Goal: Task Accomplishment & Management: Manage account settings

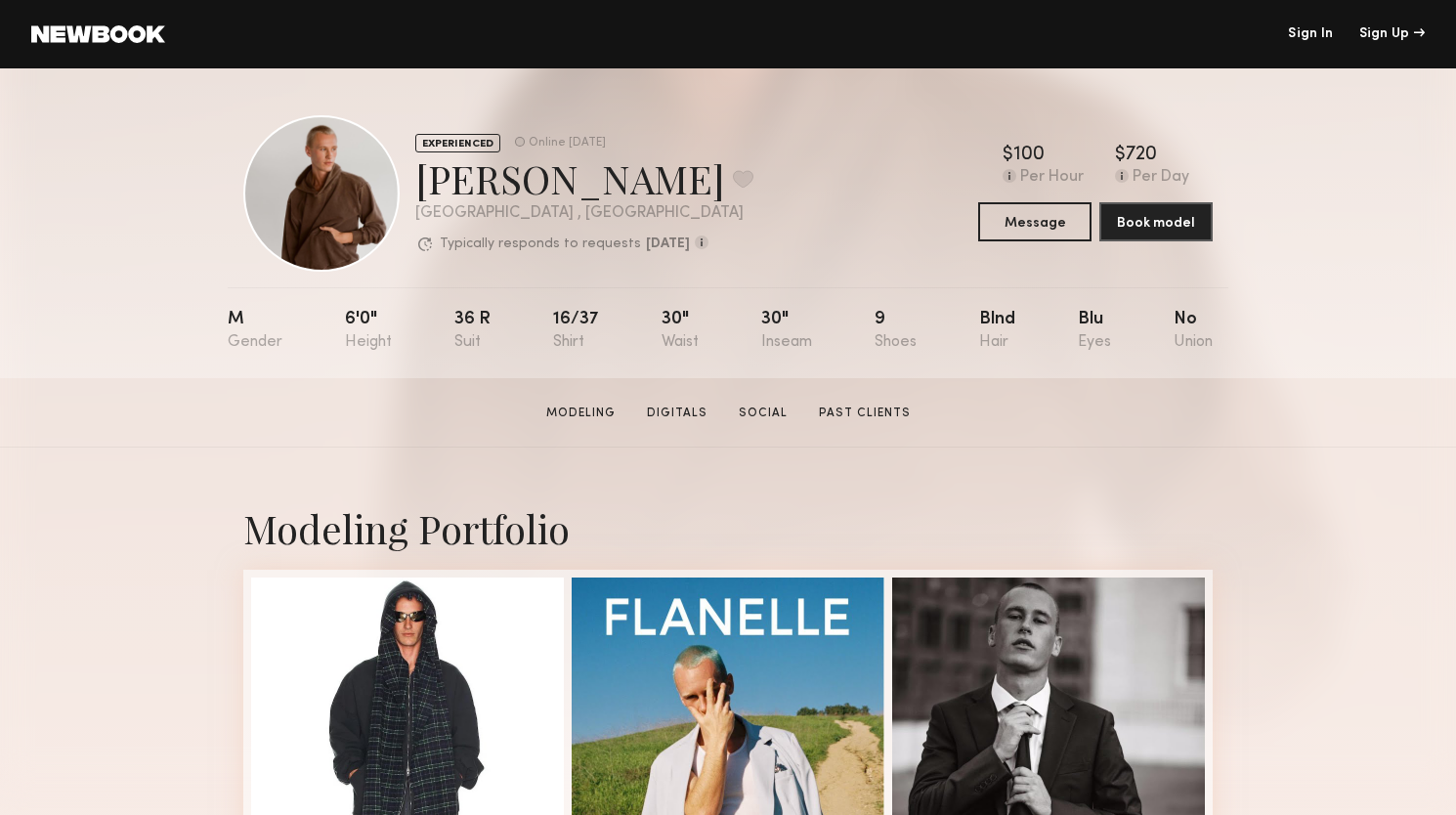
click at [1305, 35] on link "Sign In" at bounding box center [1311, 34] width 45 height 14
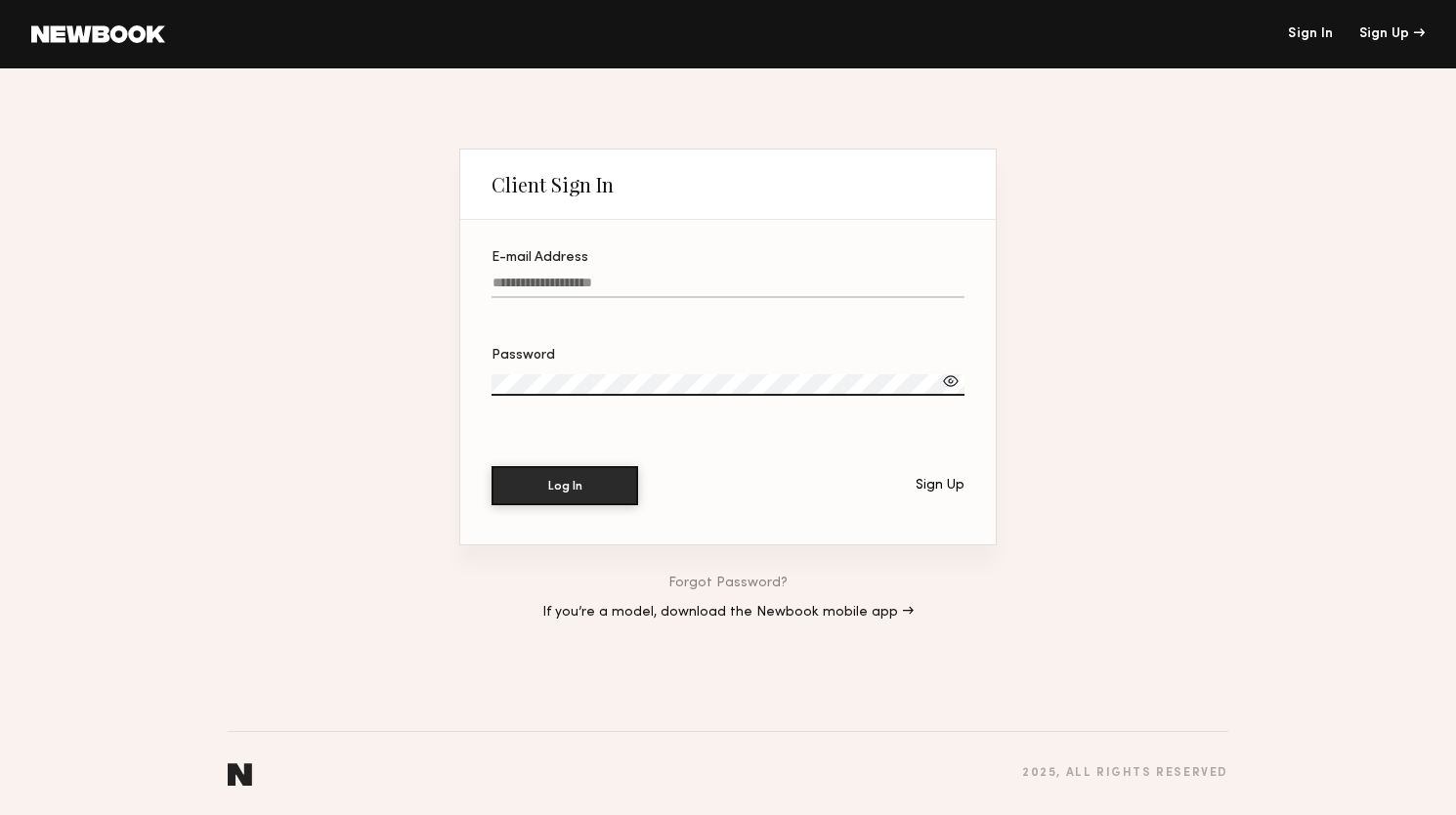
click at [591, 288] on input "E-mail Address" at bounding box center [728, 287] width 473 height 23
type input "**********"
click at [534, 498] on button "Log In" at bounding box center [565, 485] width 146 height 39
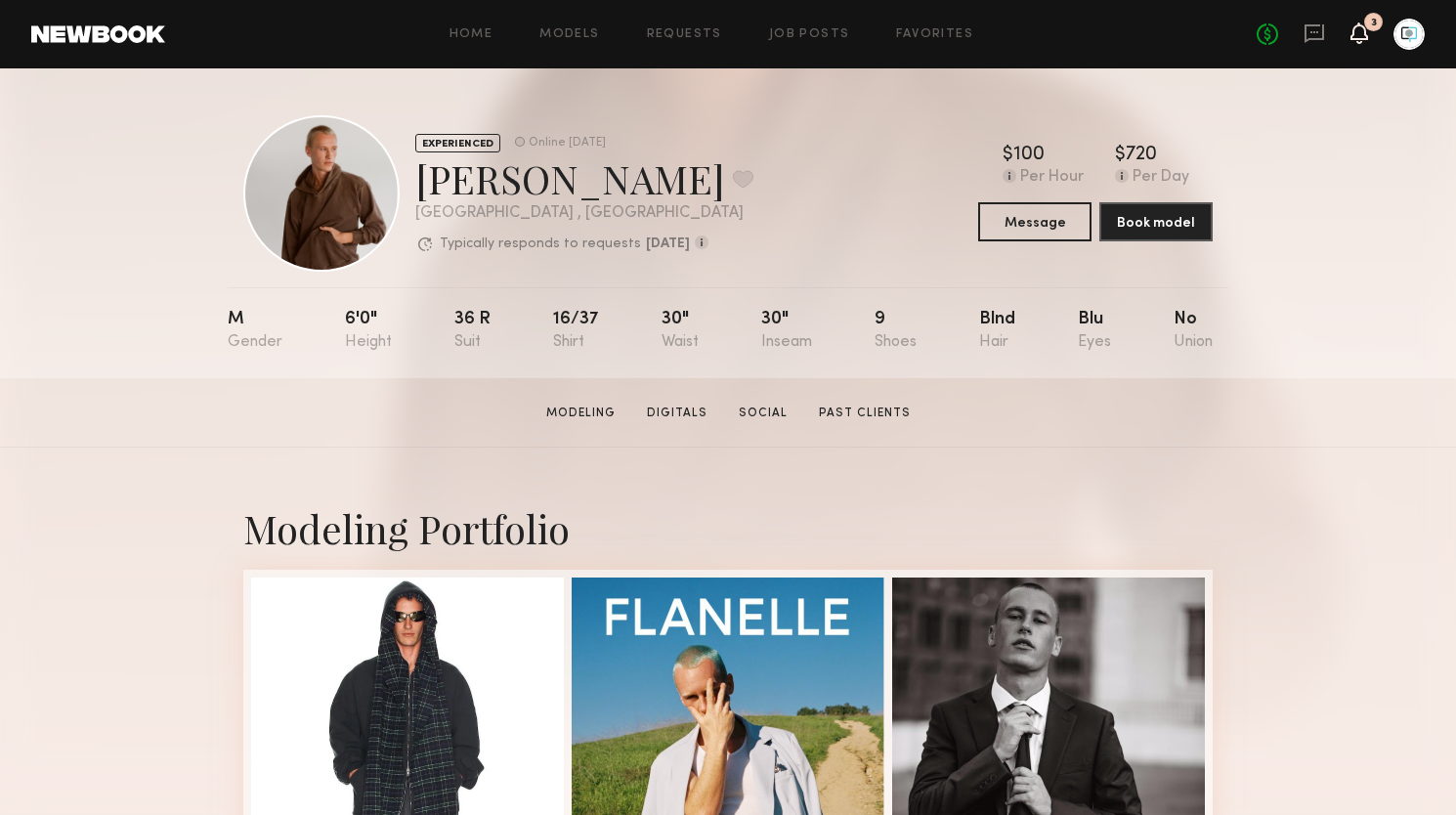
click at [1367, 32] on icon at bounding box center [1359, 33] width 18 height 22
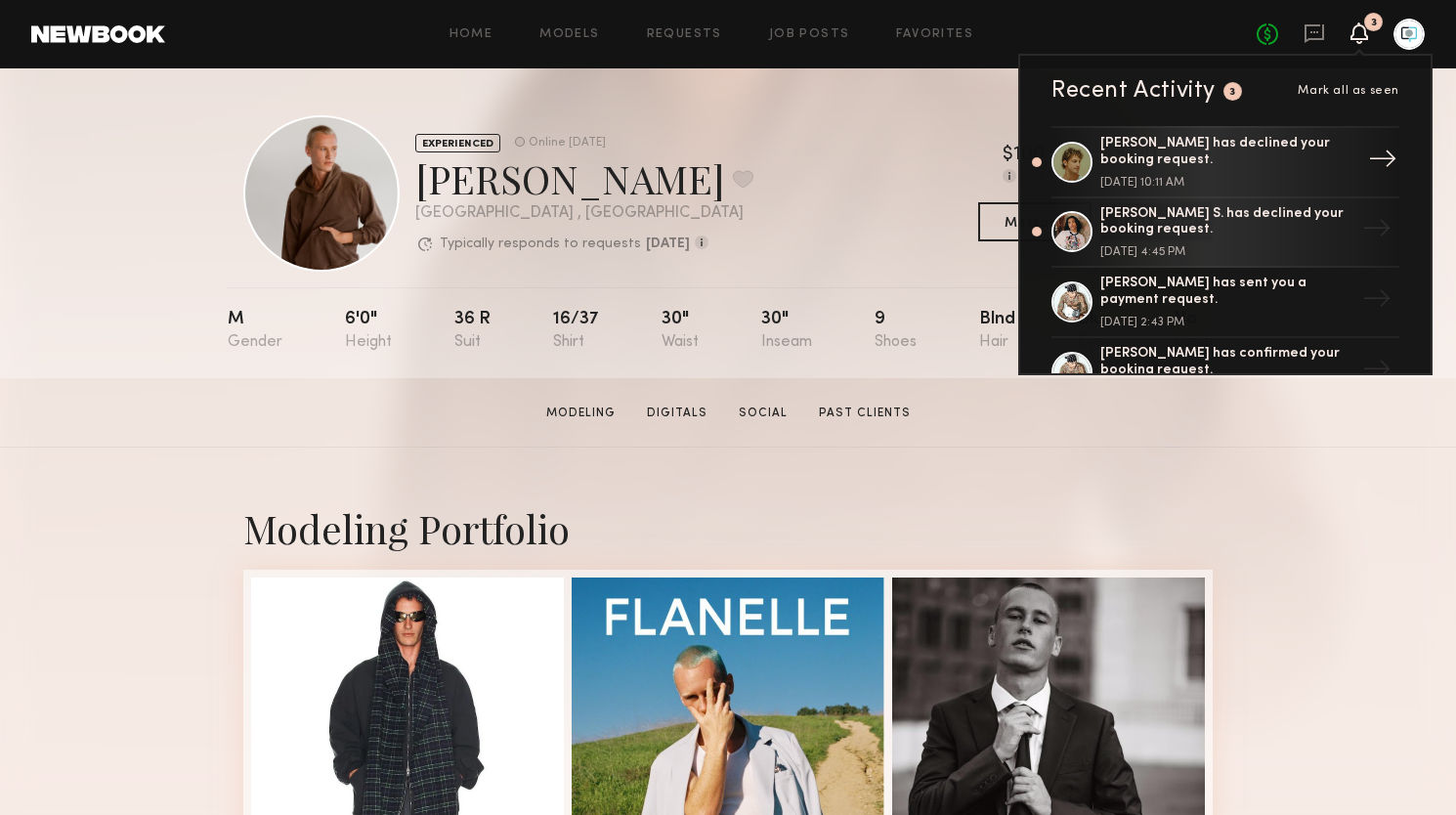
click at [1222, 157] on div "[PERSON_NAME] has declined your booking request." at bounding box center [1226, 152] width 254 height 33
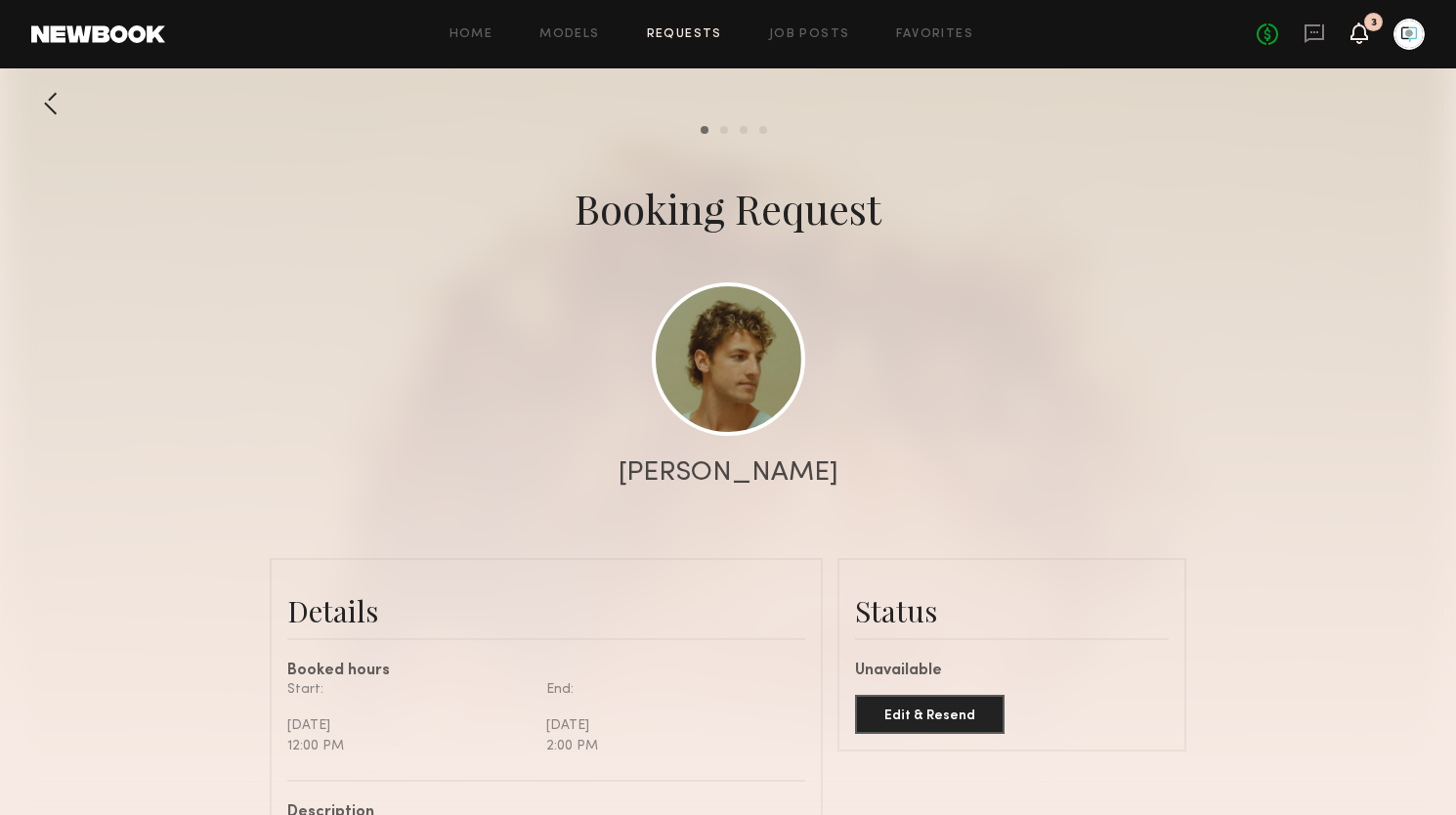
click at [1360, 33] on icon at bounding box center [1359, 32] width 16 height 14
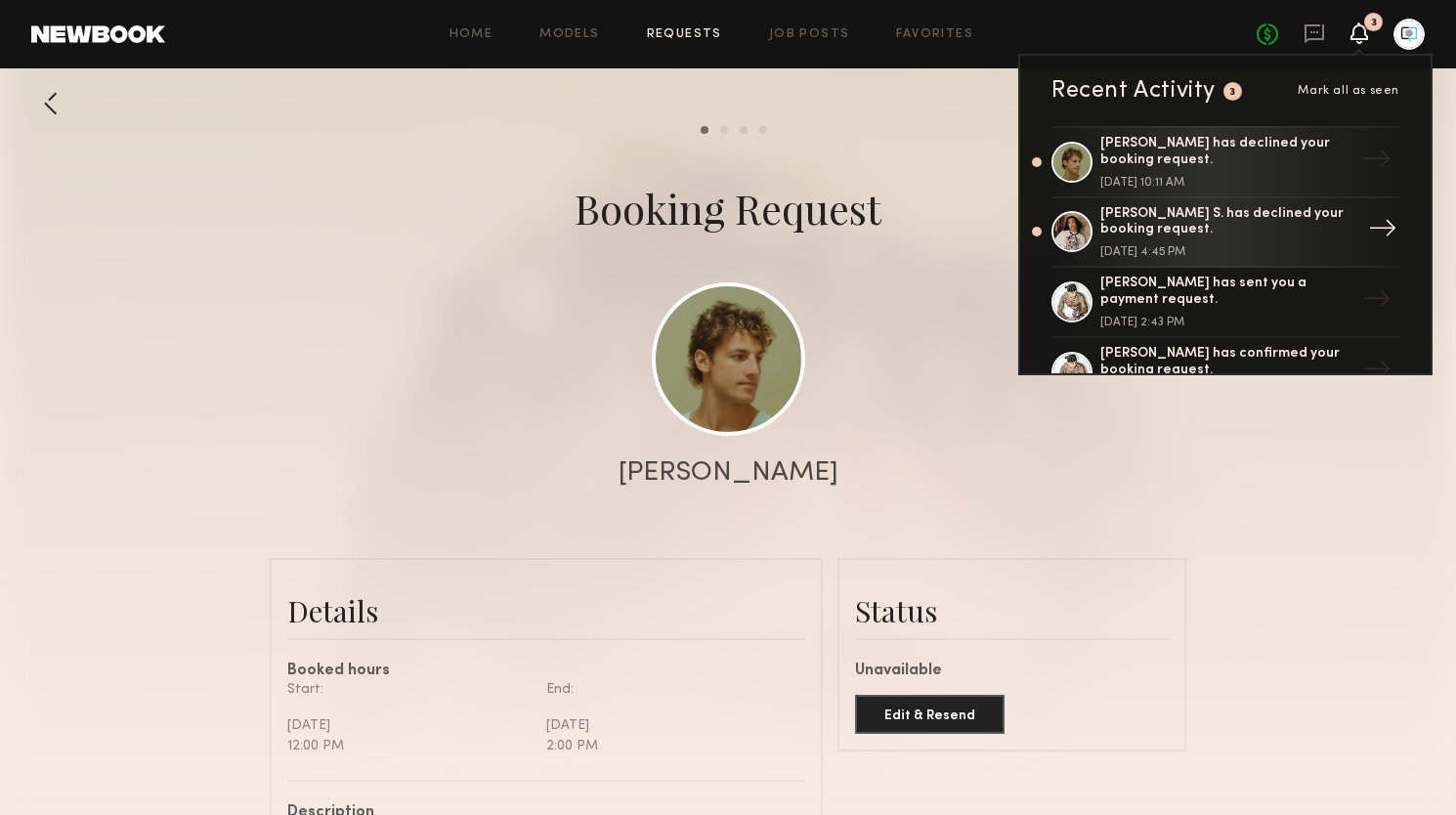
click at [1193, 214] on div "[PERSON_NAME] S. has declined your booking request." at bounding box center [1226, 223] width 254 height 33
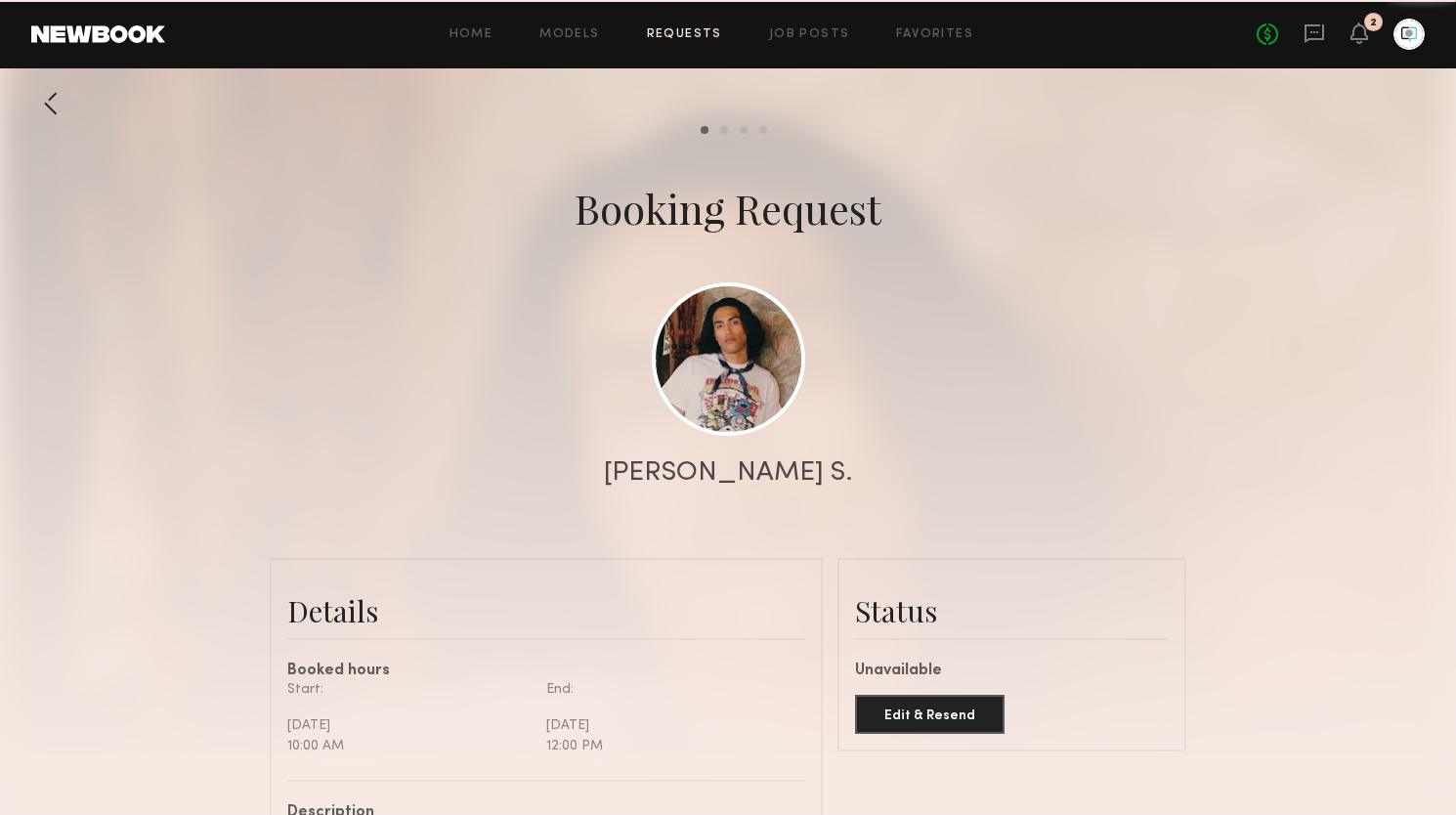
scroll to position [2174, 0]
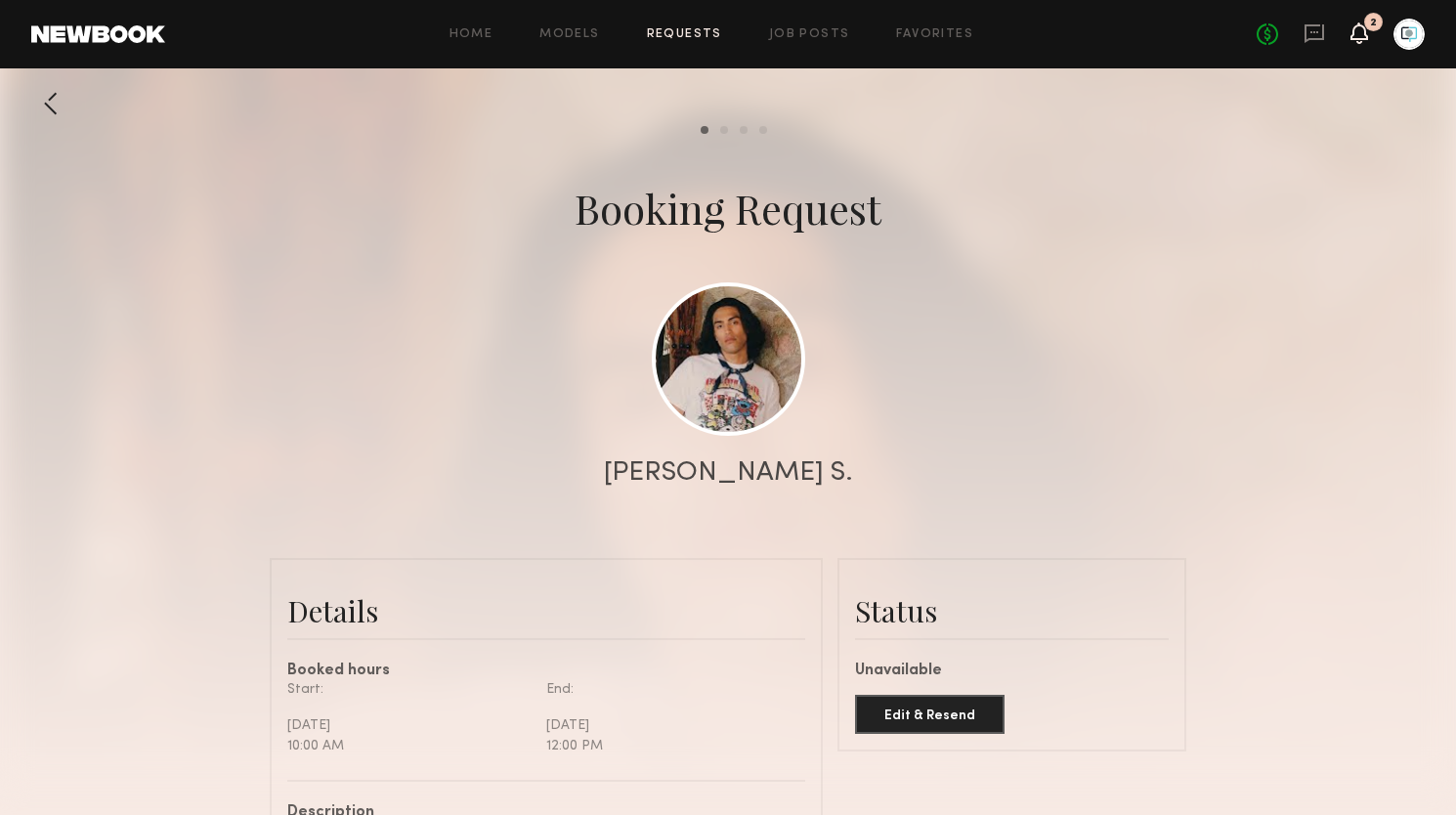
click at [1362, 36] on icon at bounding box center [1359, 32] width 16 height 14
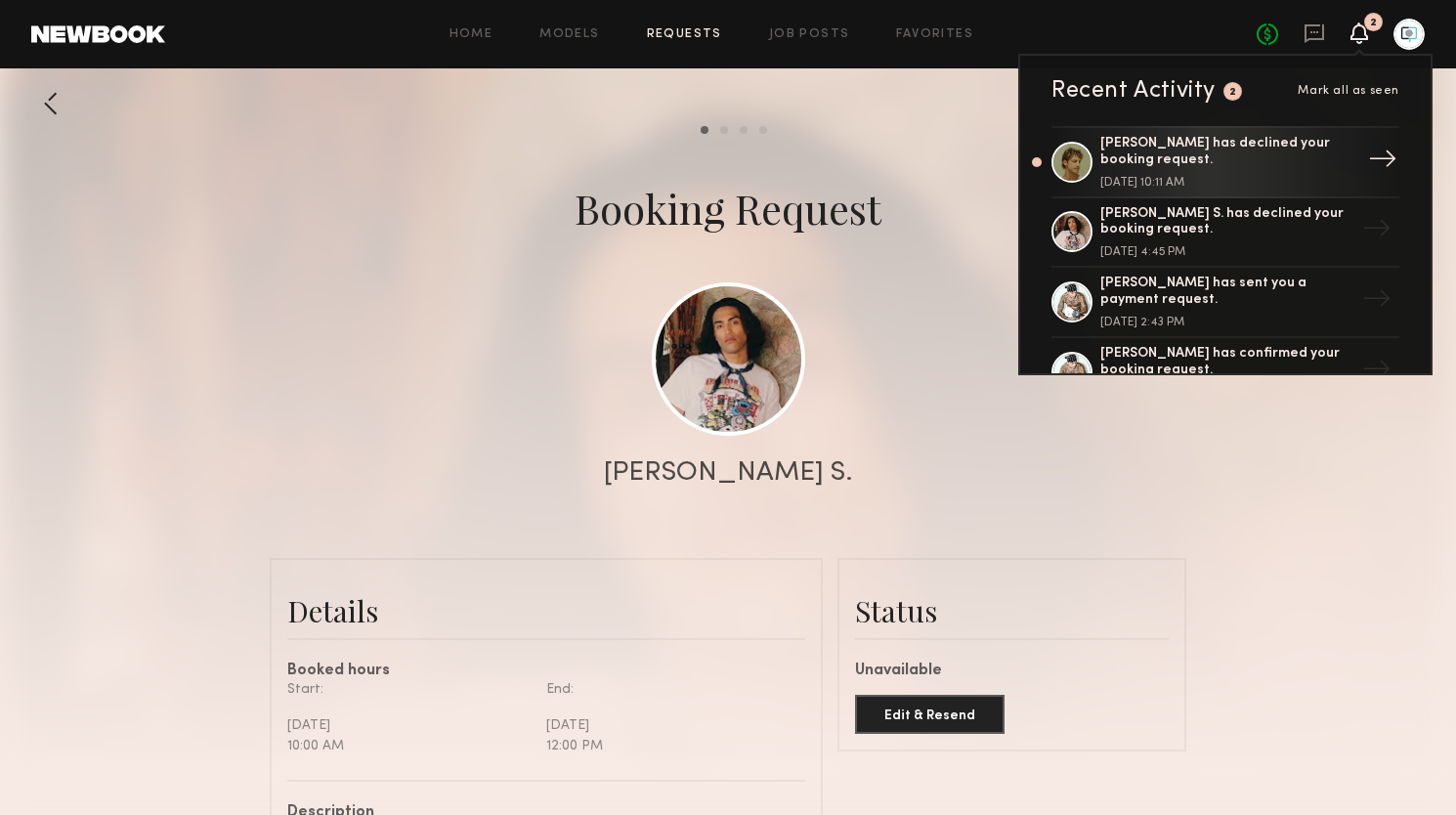
click at [1241, 137] on div "[PERSON_NAME] has declined your booking request." at bounding box center [1226, 152] width 254 height 33
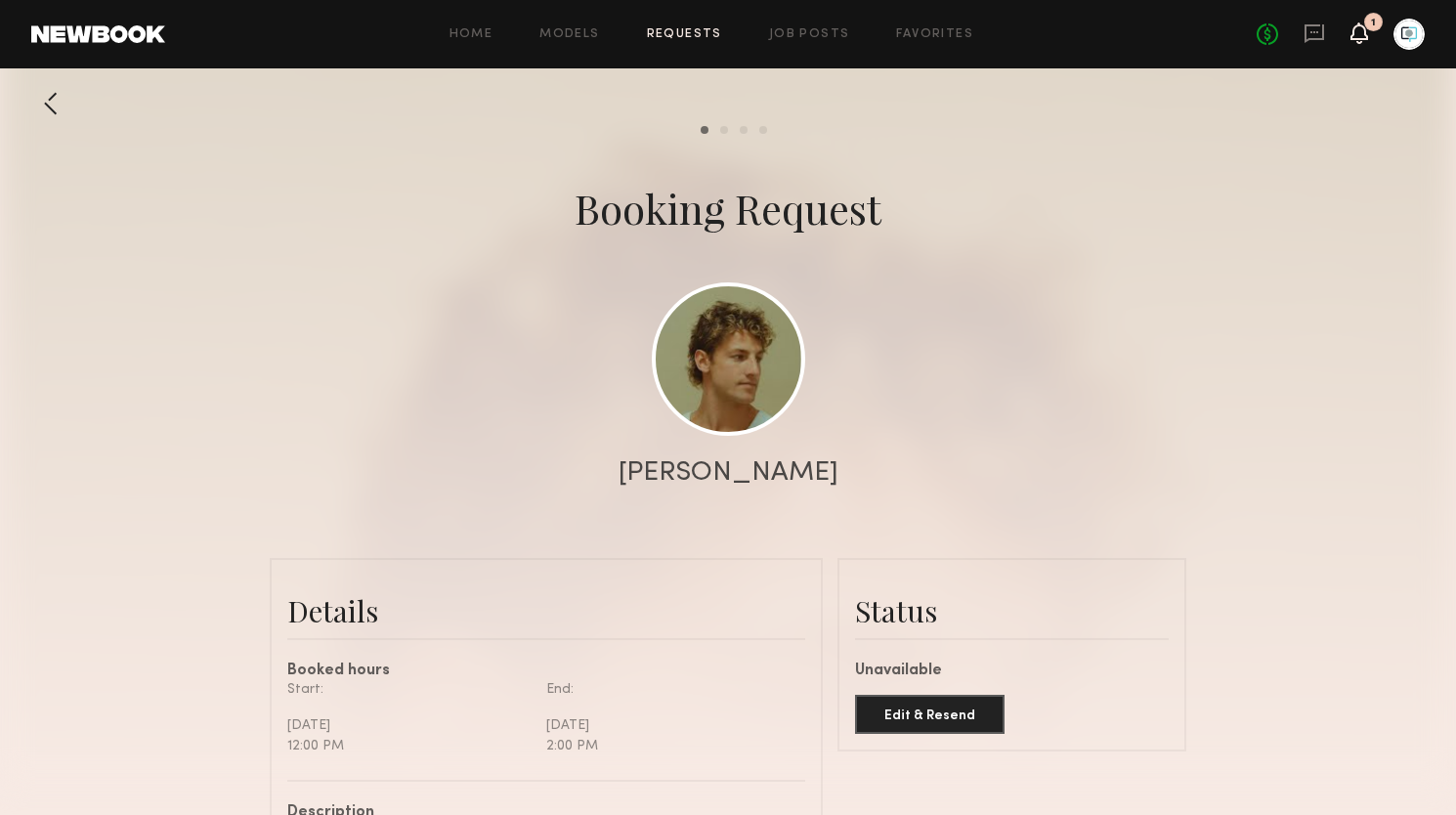
click at [1356, 31] on icon at bounding box center [1359, 32] width 16 height 14
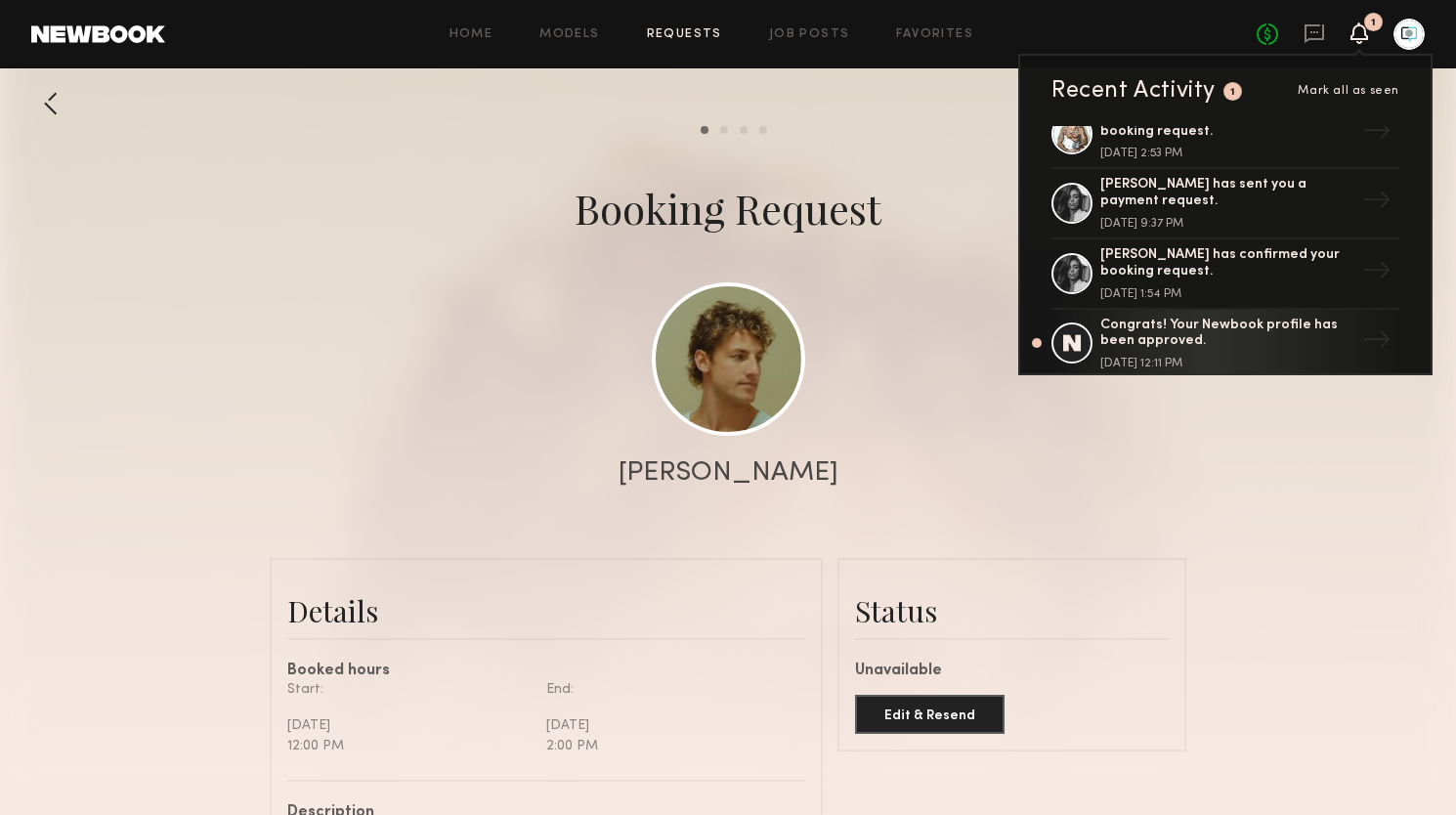
scroll to position [268, 0]
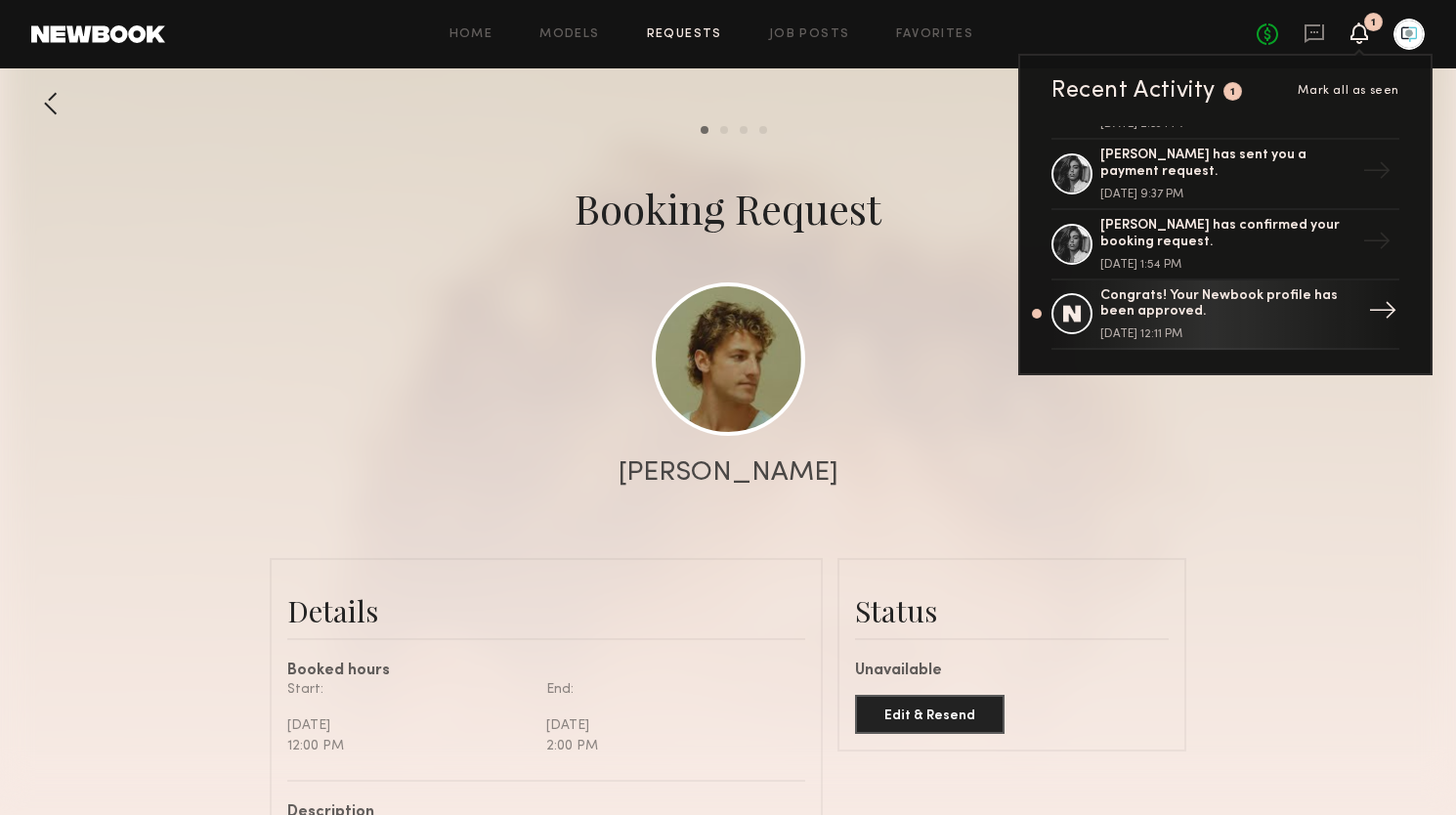
click at [1167, 296] on div "Congrats! Your Newbook profile has been approved." at bounding box center [1226, 305] width 254 height 33
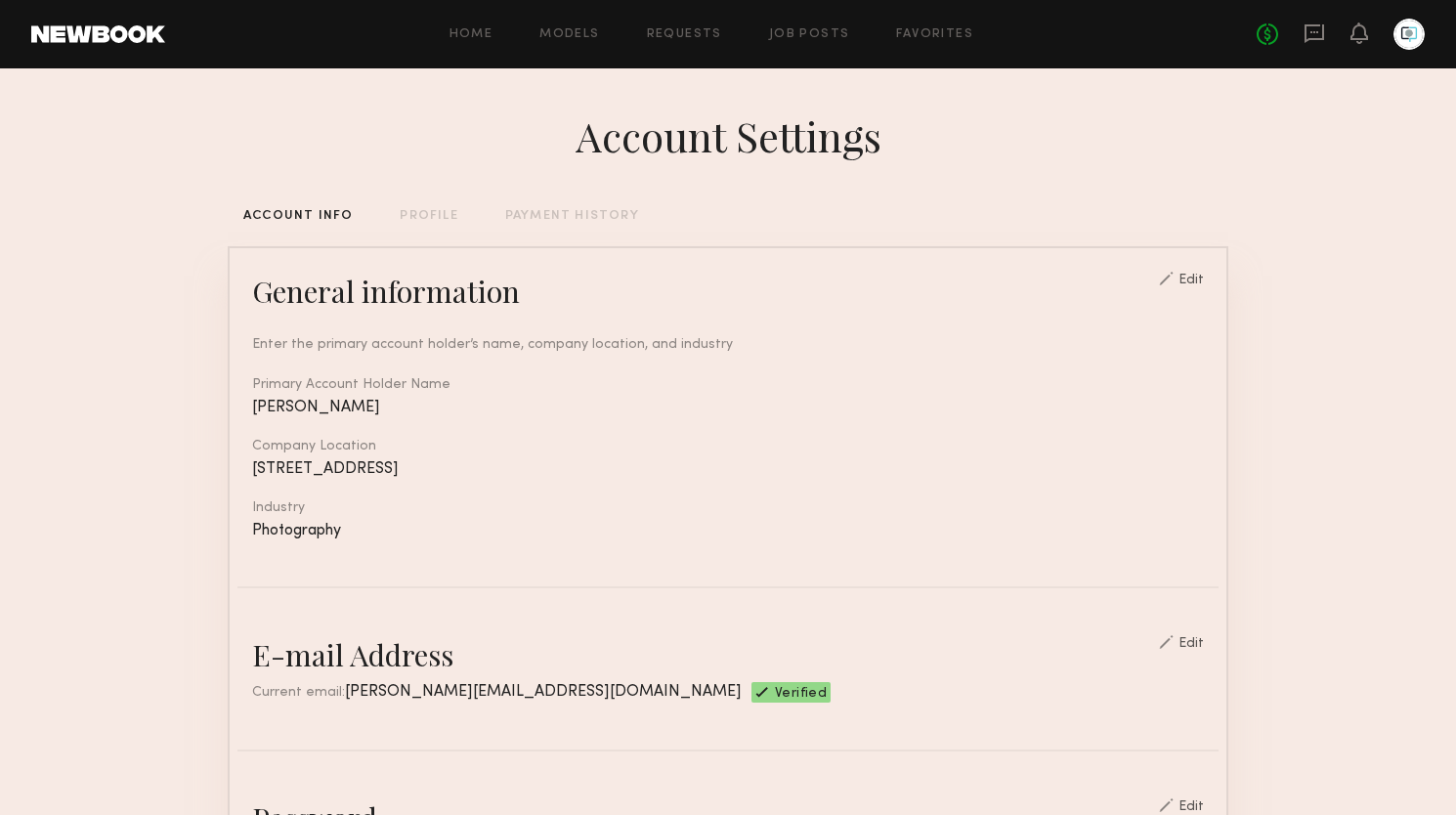
click at [1406, 29] on div at bounding box center [1409, 34] width 31 height 31
click at [1373, 26] on div "No fees up to $5,000" at bounding box center [1340, 34] width 168 height 31
click at [1403, 28] on div at bounding box center [1409, 34] width 31 height 31
click at [1405, 37] on div at bounding box center [1409, 34] width 31 height 31
click at [425, 212] on div "PROFILE" at bounding box center [428, 216] width 58 height 13
